Goal: Check status: Check status

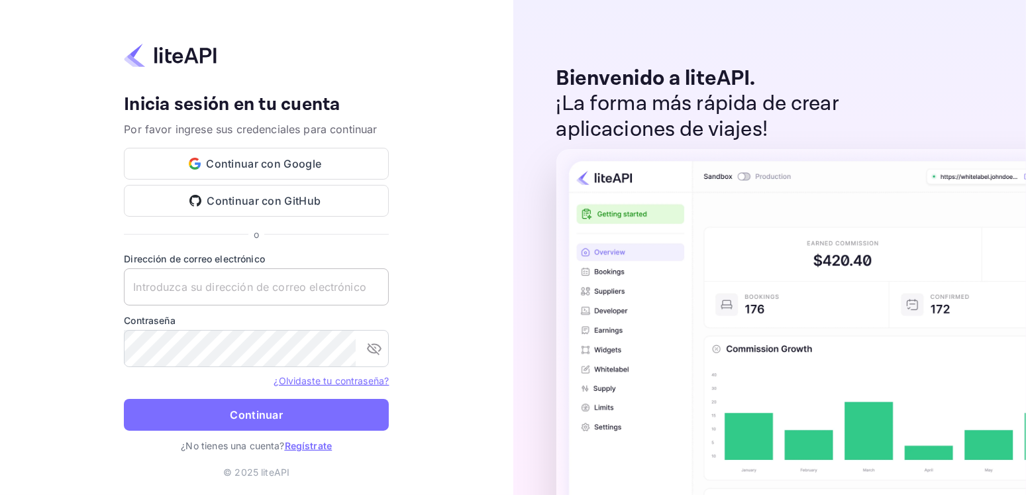
click at [264, 278] on input "text" at bounding box center [256, 286] width 265 height 37
paste input "[EMAIL_ADDRESS][DOMAIN_NAME]"
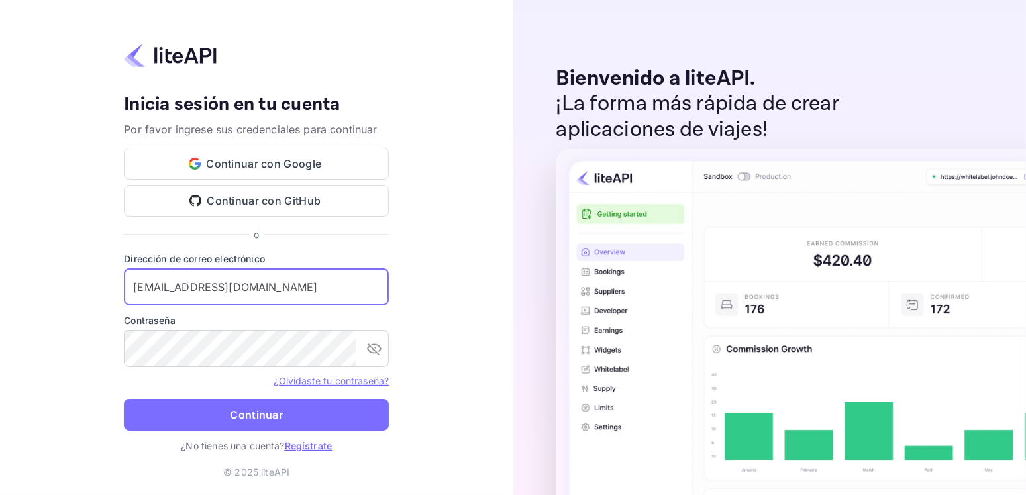
type input "[EMAIL_ADDRESS][DOMAIN_NAME]"
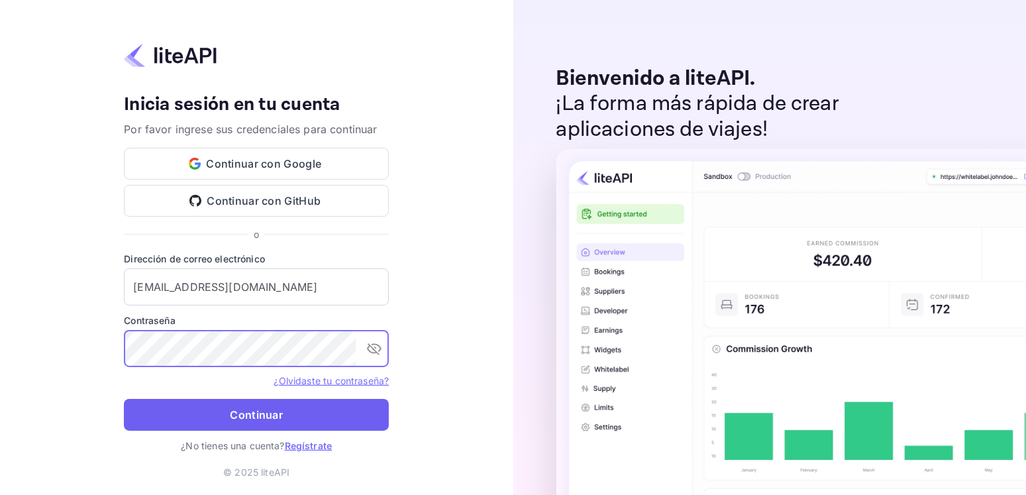
click at [225, 420] on button "Continuar" at bounding box center [256, 415] width 265 height 32
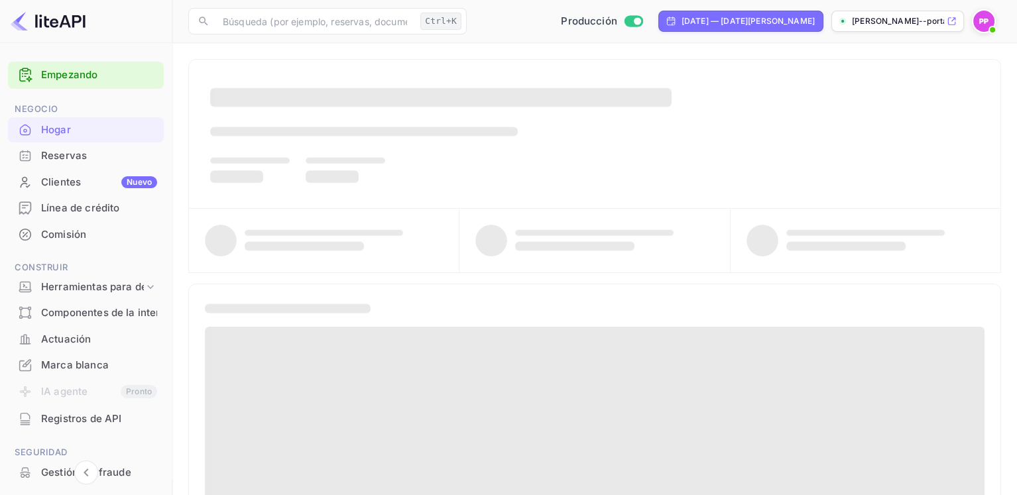
click at [44, 158] on font "Reservas" at bounding box center [64, 155] width 46 height 13
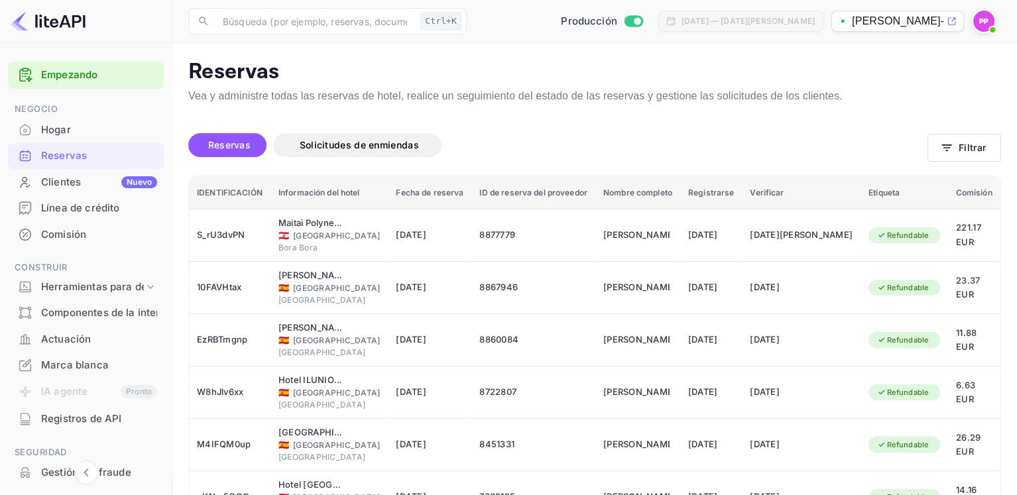
click at [697, 127] on div "Reservas Solicitudes de enmiendas" at bounding box center [557, 148] width 739 height 56
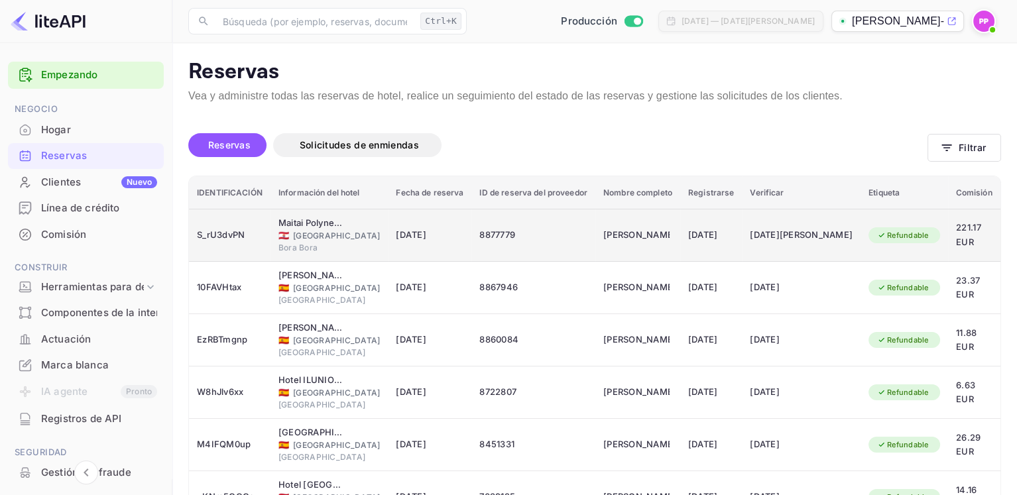
click at [276, 246] on td "Maitai Polynesia Bora Bora 🇵🇫 French Polynesia Bora Bora" at bounding box center [329, 235] width 118 height 53
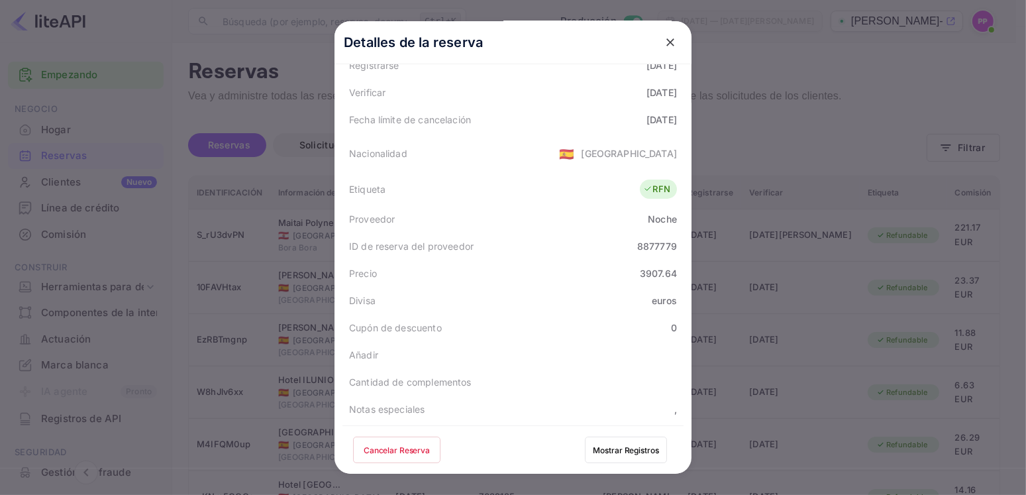
scroll to position [335, 0]
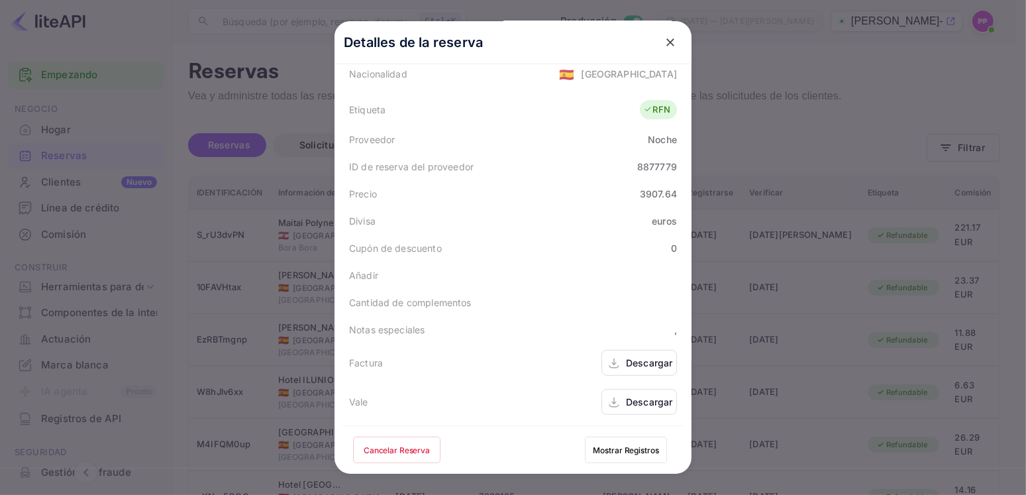
click at [629, 406] on font "Descargar" at bounding box center [649, 401] width 46 height 11
